Goal: Information Seeking & Learning: Learn about a topic

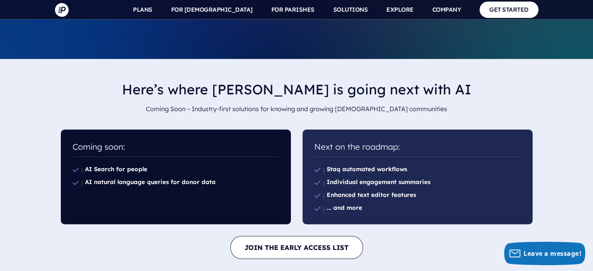
scroll to position [468, 0]
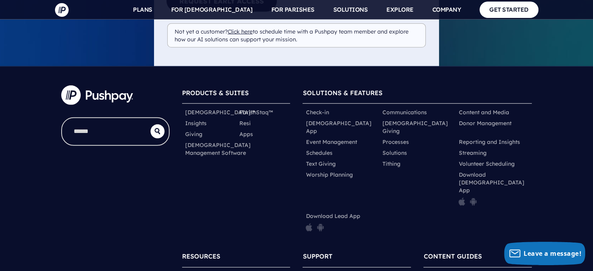
scroll to position [2304, 0]
